Goal: Entertainment & Leisure: Consume media (video, audio)

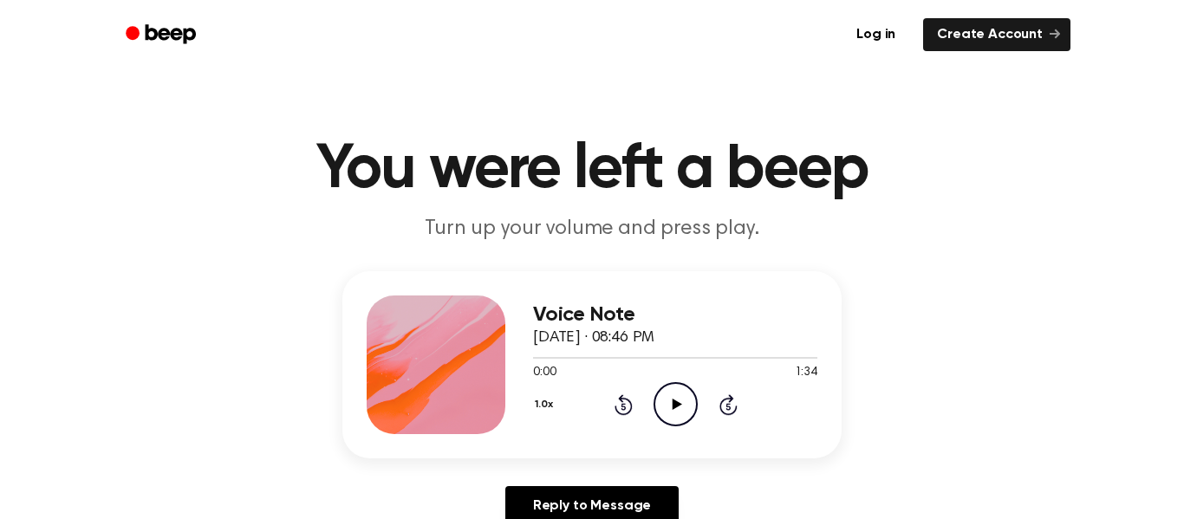
click at [682, 394] on icon "Play Audio" at bounding box center [676, 404] width 44 height 44
click at [681, 401] on icon "Pause Audio" at bounding box center [676, 404] width 44 height 44
click at [669, 401] on icon "Play Audio" at bounding box center [676, 404] width 44 height 44
click at [675, 408] on icon "Pause Audio" at bounding box center [676, 404] width 44 height 44
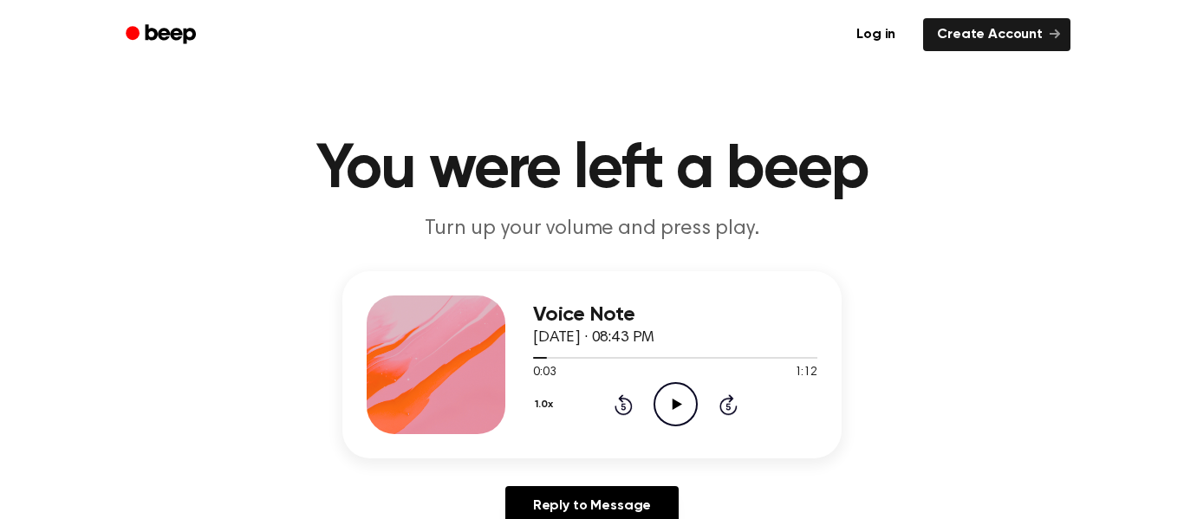
click at [620, 405] on icon "Rewind 5 seconds" at bounding box center [623, 405] width 19 height 23
click at [731, 398] on icon at bounding box center [729, 405] width 18 height 21
click at [731, 399] on icon at bounding box center [729, 405] width 18 height 21
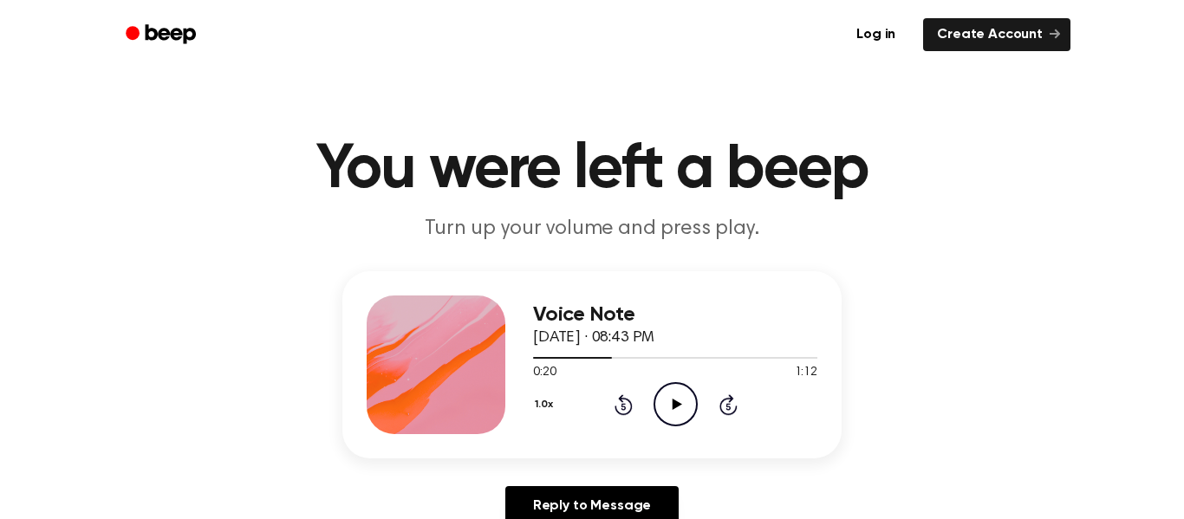
click at [731, 399] on icon at bounding box center [729, 405] width 18 height 21
click at [618, 407] on icon "Rewind 5 seconds" at bounding box center [623, 405] width 19 height 23
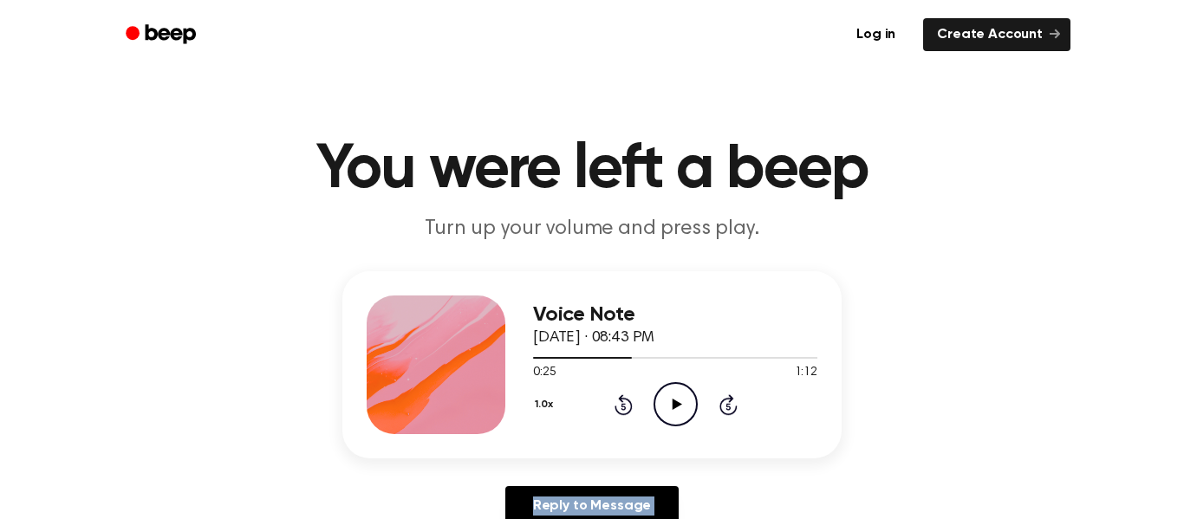
click at [618, 407] on icon "Rewind 5 seconds" at bounding box center [623, 405] width 19 height 23
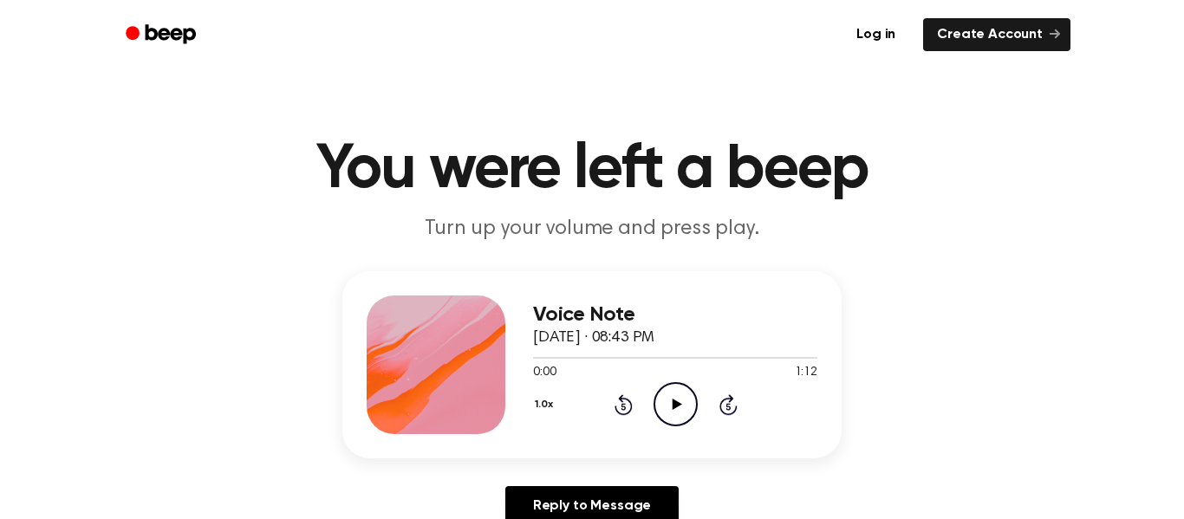
click at [621, 410] on icon "Rewind 5 seconds" at bounding box center [623, 405] width 19 height 23
click at [621, 409] on icon "Rewind 5 seconds" at bounding box center [623, 405] width 19 height 23
click at [674, 404] on icon at bounding box center [677, 404] width 10 height 11
click at [679, 412] on icon "Pause Audio" at bounding box center [676, 404] width 44 height 44
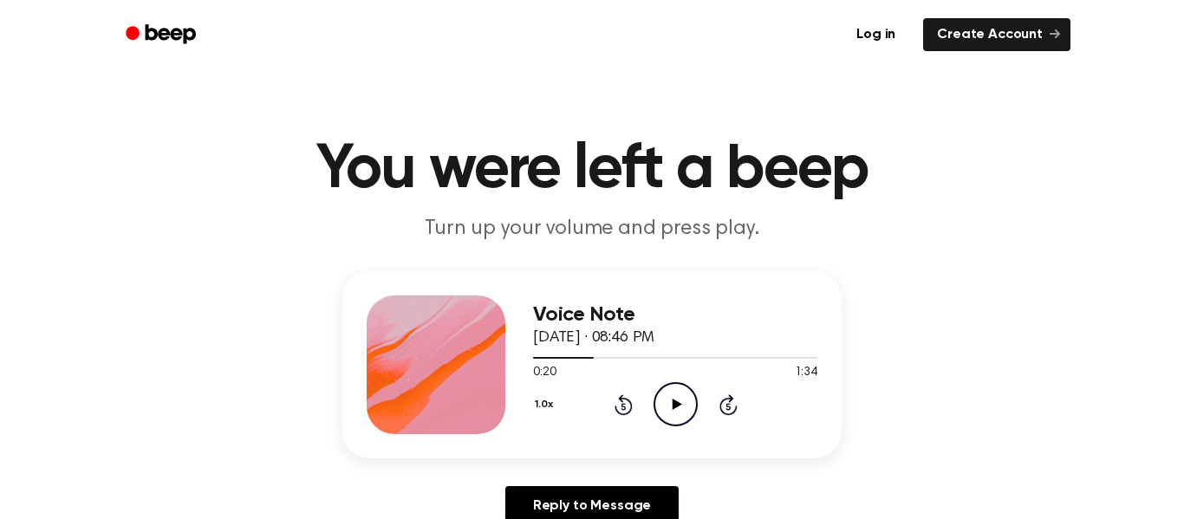
click at [679, 412] on icon "Play Audio" at bounding box center [676, 404] width 44 height 44
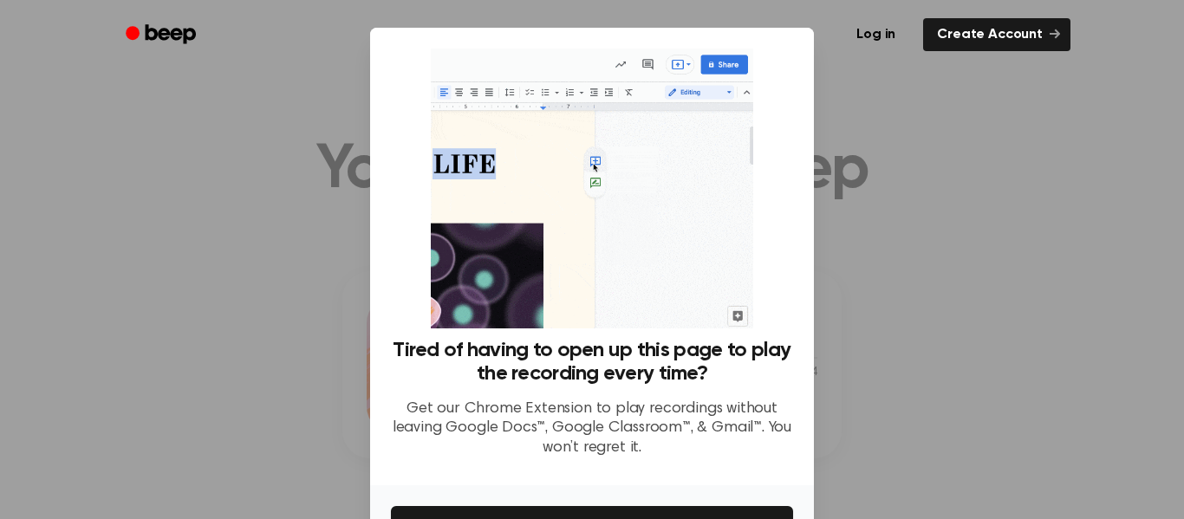
click at [885, 268] on div at bounding box center [592, 259] width 1184 height 519
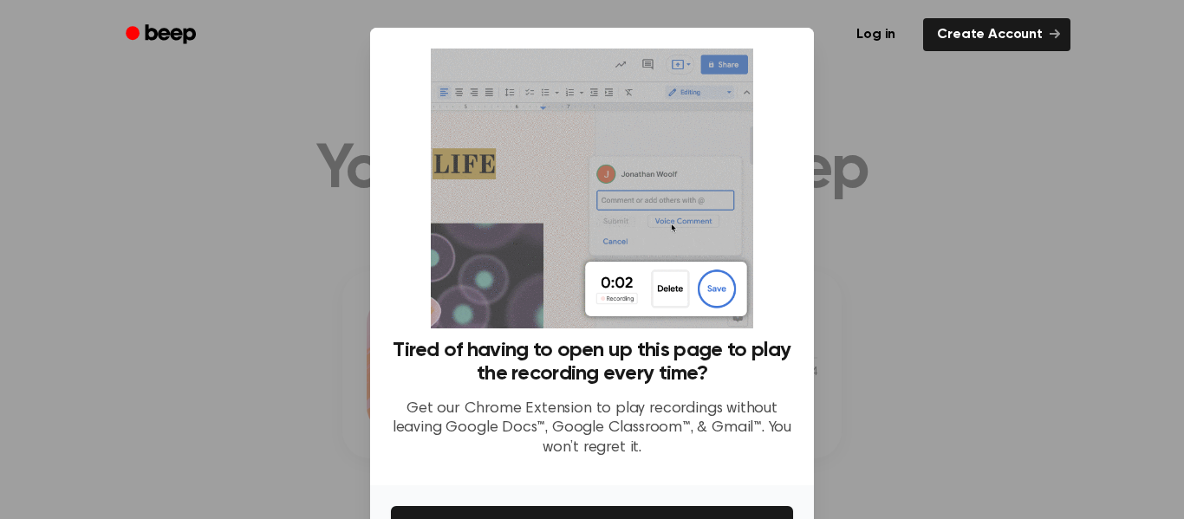
click at [925, 306] on div at bounding box center [592, 259] width 1184 height 519
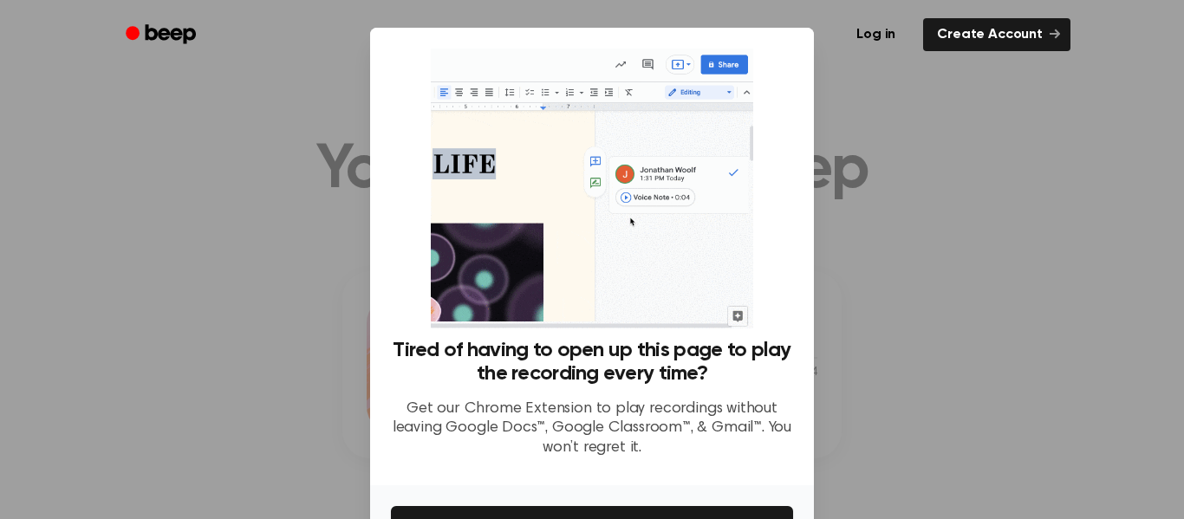
click at [926, 307] on div at bounding box center [592, 259] width 1184 height 519
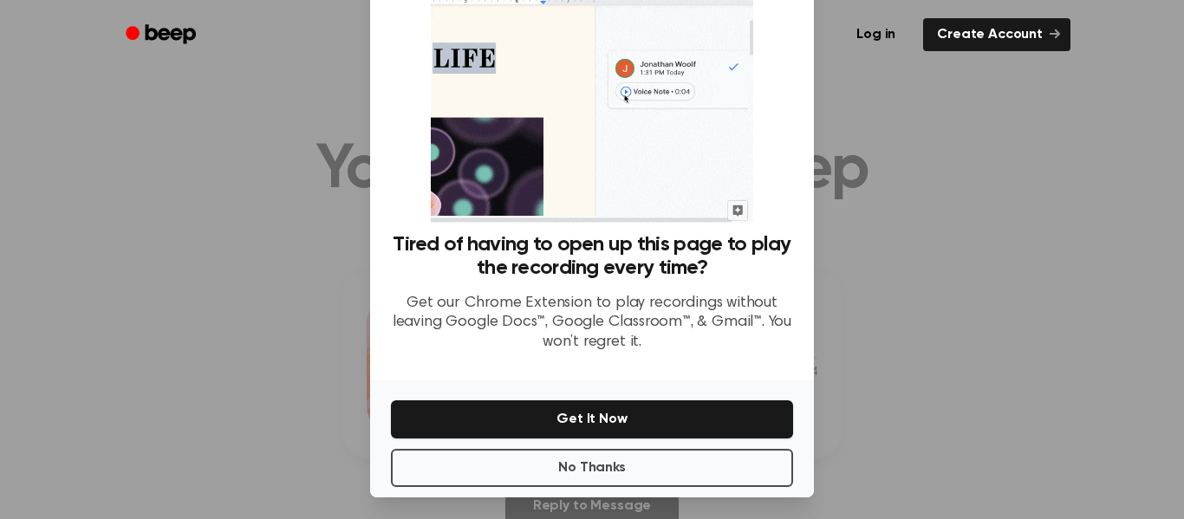
scroll to position [105, 0]
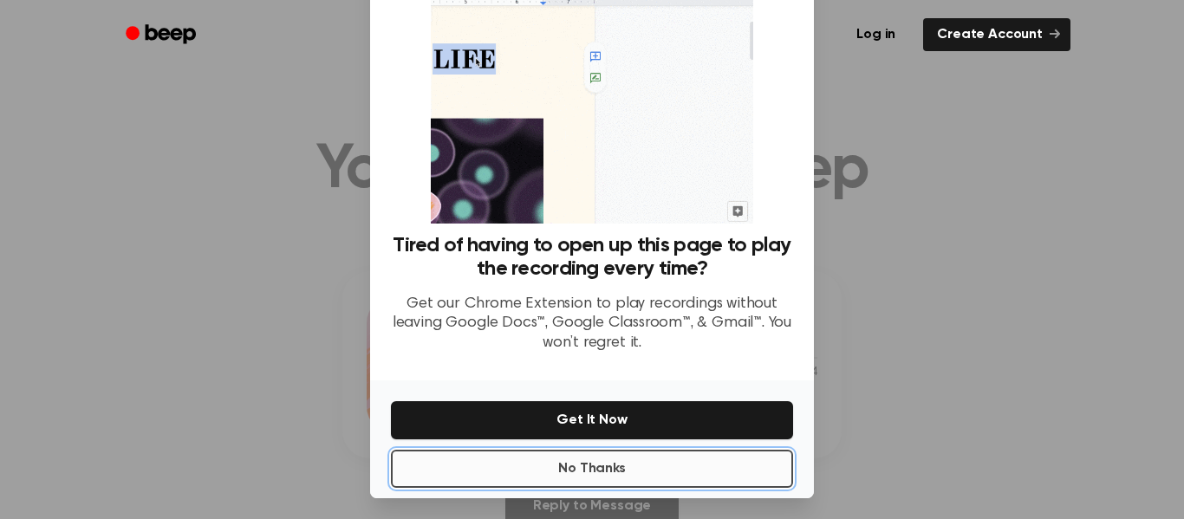
click at [703, 473] on button "No Thanks" at bounding box center [592, 469] width 402 height 38
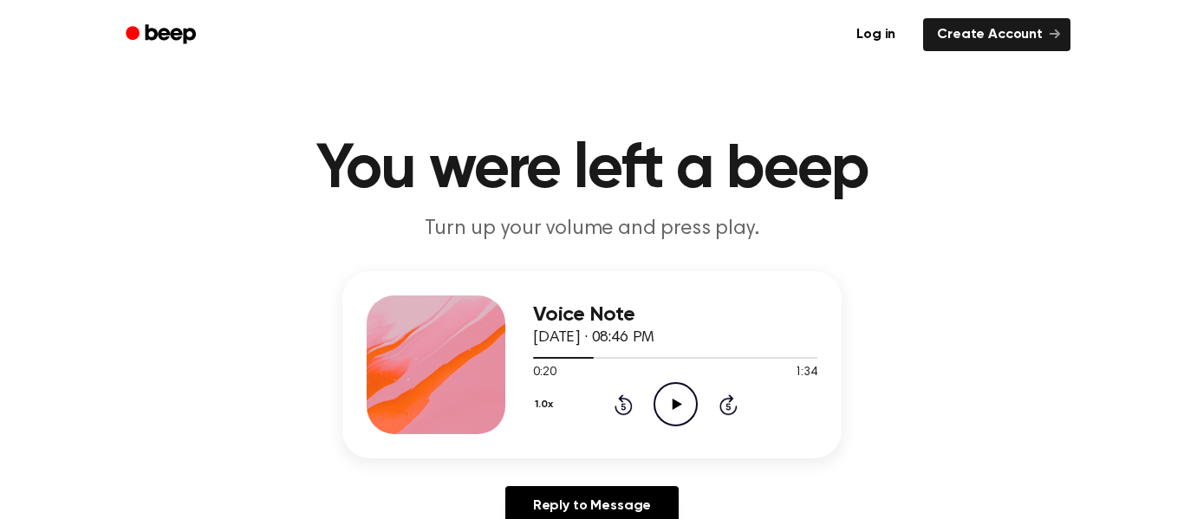
click at [673, 408] on icon at bounding box center [677, 404] width 10 height 11
click at [676, 401] on icon at bounding box center [677, 404] width 10 height 11
drag, startPoint x: 536, startPoint y: 357, endPoint x: 641, endPoint y: 380, distance: 107.3
click at [641, 380] on div "0:03 1:34 Your browser does not support the [object Object] element." at bounding box center [675, 366] width 284 height 32
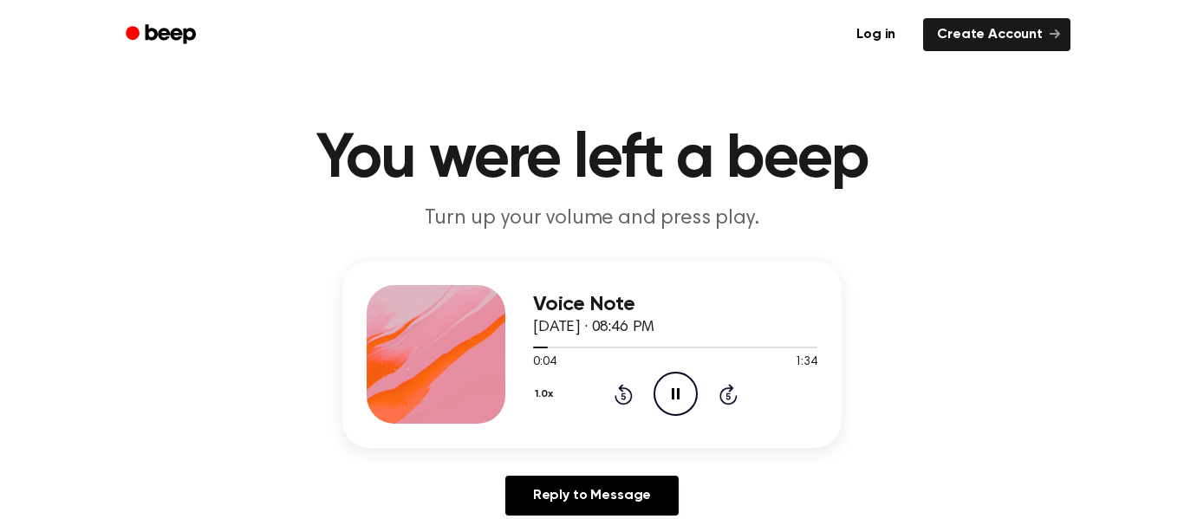
scroll to position [15, 0]
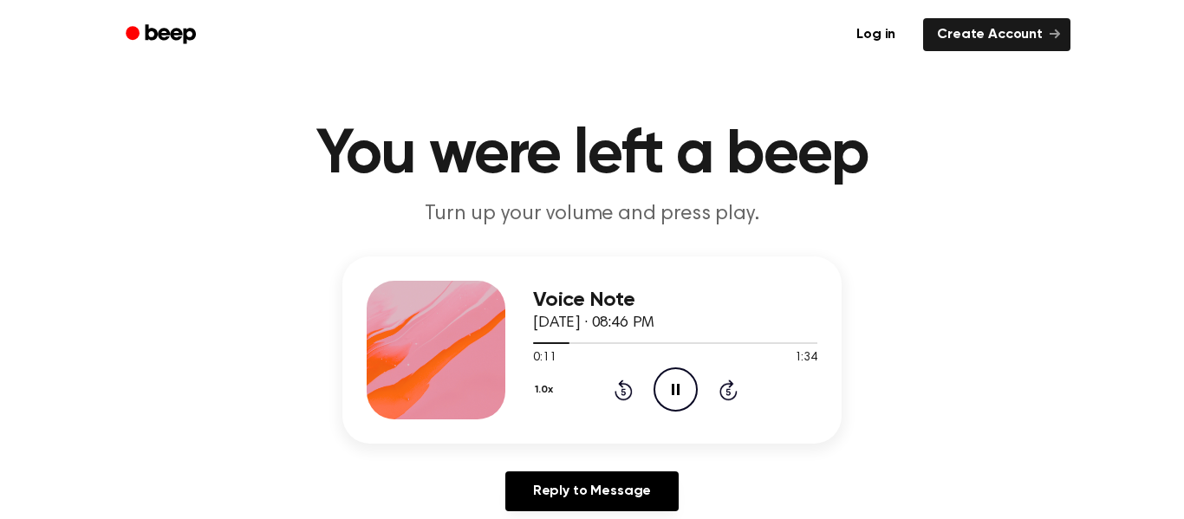
click at [729, 389] on icon at bounding box center [728, 391] width 4 height 7
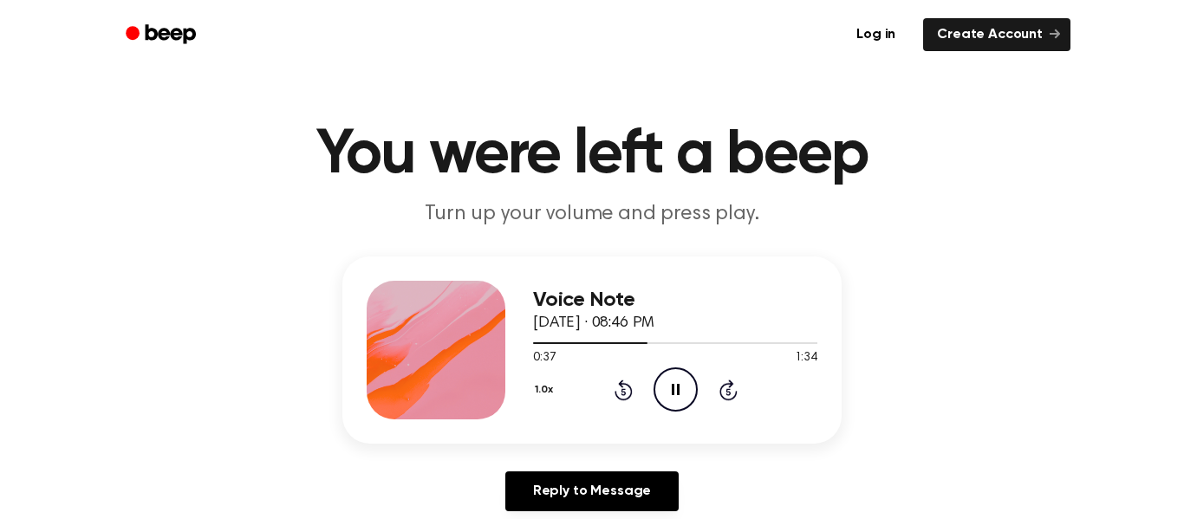
click at [729, 389] on icon at bounding box center [728, 391] width 4 height 7
click at [729, 390] on icon "Skip 5 seconds" at bounding box center [728, 390] width 19 height 23
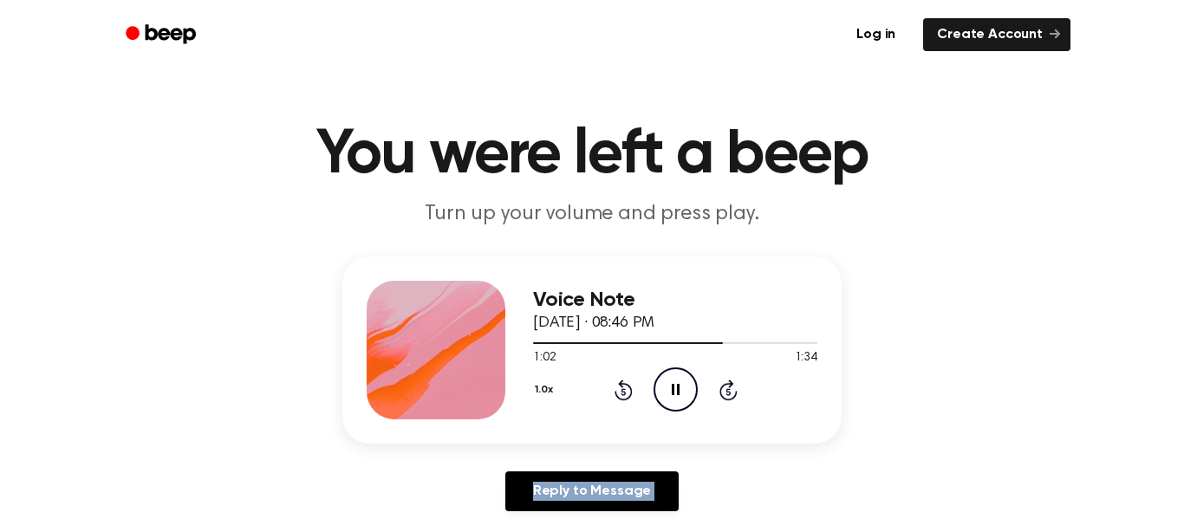
click at [729, 390] on icon "Skip 5 seconds" at bounding box center [728, 390] width 19 height 23
click at [732, 389] on icon "Skip 5 seconds" at bounding box center [728, 390] width 19 height 23
click at [734, 391] on icon "Skip 5 seconds" at bounding box center [728, 390] width 19 height 23
